Goal: Find specific page/section: Find specific page/section

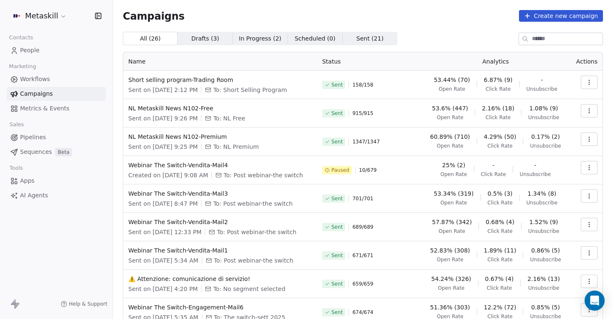
click at [53, 43] on div "Contacts" at bounding box center [56, 38] width 99 height 12
click at [31, 48] on span "People" at bounding box center [30, 50] width 20 height 9
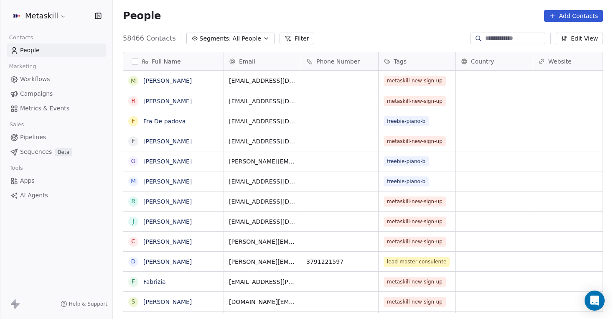
scroll to position [281, 500]
click at [502, 38] on input at bounding box center [514, 38] width 59 height 8
paste input "**********"
type input "**********"
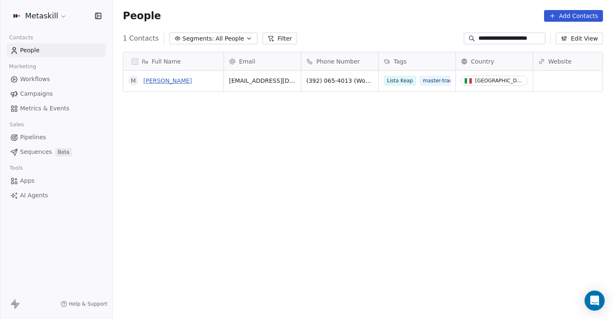
scroll to position [0, 0]
click at [170, 80] on link "[PERSON_NAME]" at bounding box center [167, 80] width 48 height 7
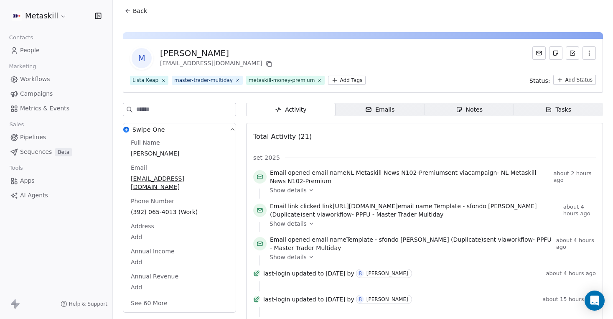
click at [341, 84] on html "Metaskill Contacts People Marketing Workflows Campaigns Metrics & Events Sales …" at bounding box center [306, 159] width 613 height 319
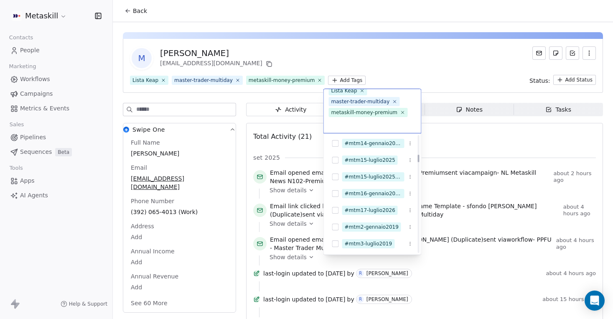
scroll to position [493, 0]
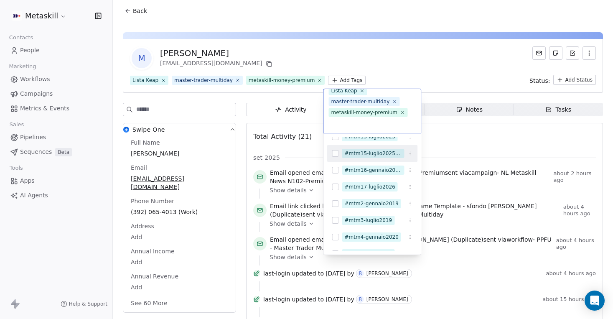
click at [383, 153] on div "#mtm15-luglio2025-new" at bounding box center [373, 154] width 57 height 8
click at [398, 115] on icon at bounding box center [399, 112] width 5 height 5
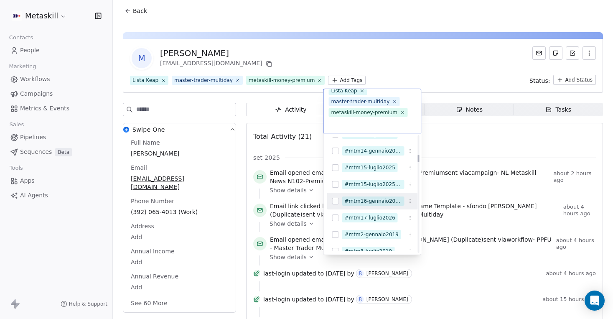
scroll to position [461, 0]
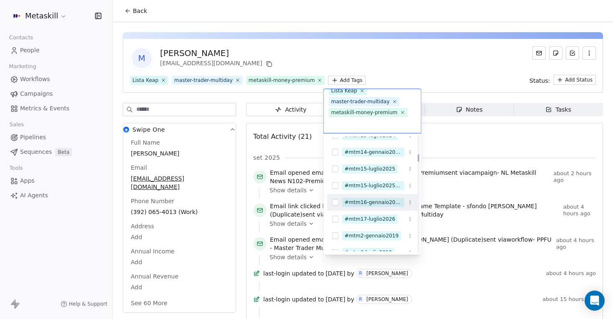
click at [385, 170] on div "#mtm15-luglio2025" at bounding box center [370, 169] width 51 height 8
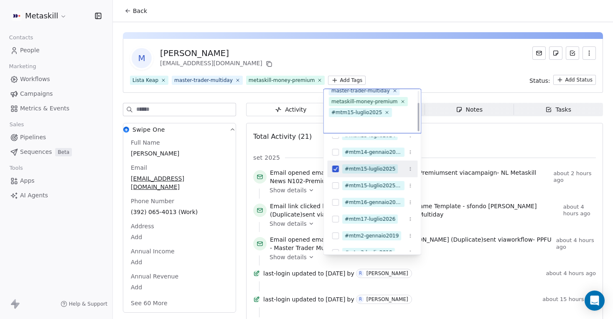
click at [433, 59] on html "Metaskill Contacts People Marketing Workflows Campaigns Metrics & Events Sales …" at bounding box center [306, 159] width 613 height 319
